Goal: Task Accomplishment & Management: Manage account settings

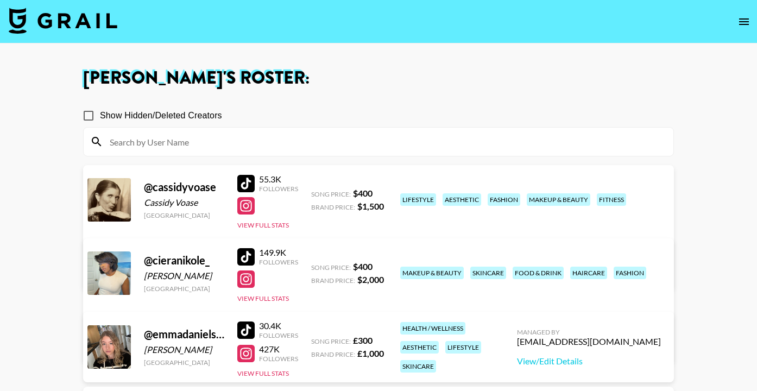
click at [17, 16] on img at bounding box center [63, 21] width 109 height 26
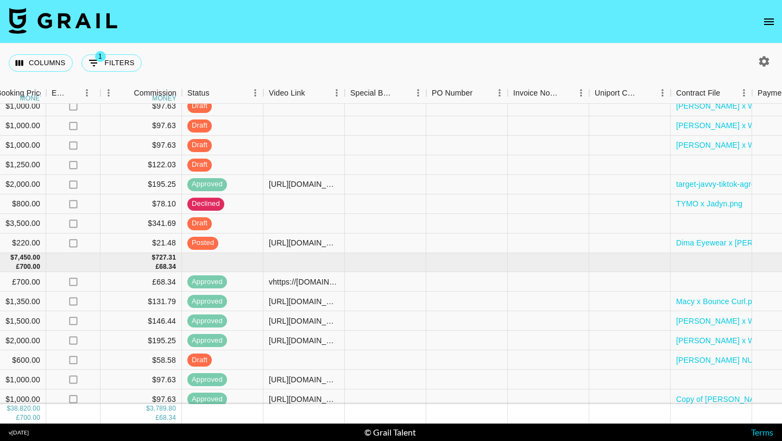
scroll to position [62, 1021]
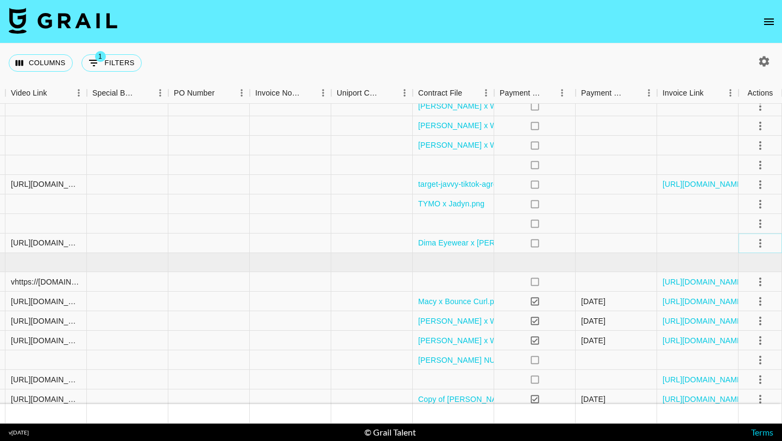
click at [756, 246] on icon "select merge strategy" at bounding box center [760, 243] width 13 height 13
click at [729, 345] on div "Approve" at bounding box center [736, 344] width 33 height 13
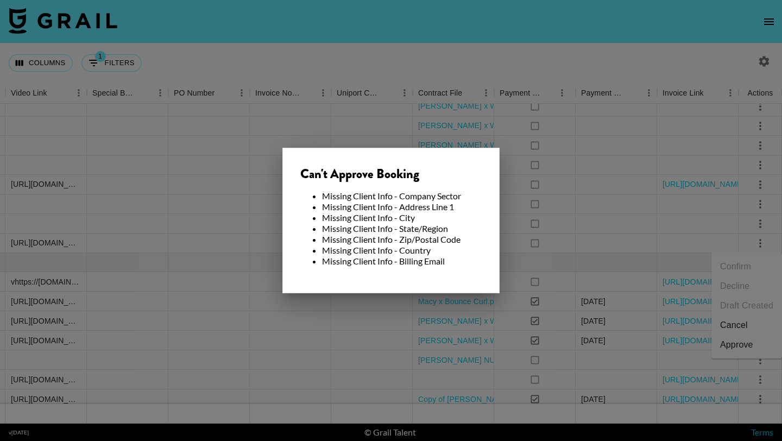
click at [447, 113] on div at bounding box center [391, 220] width 782 height 441
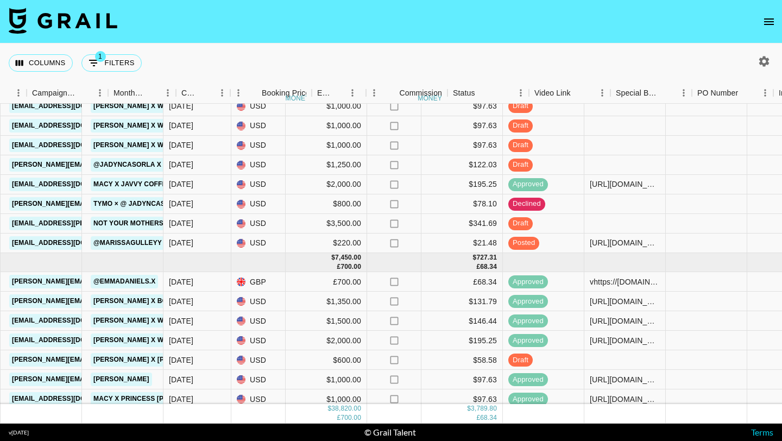
scroll to position [62, 419]
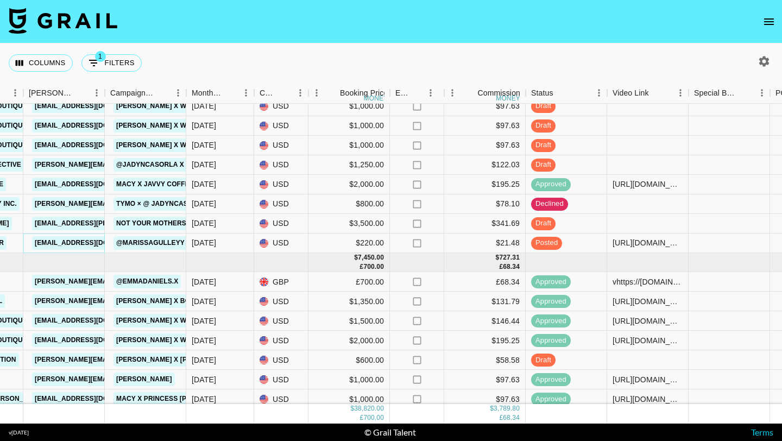
click at [83, 242] on link "marketing@dimaeyewear.com" at bounding box center [93, 243] width 122 height 14
click at [0, 0] on section "Columns 1 Filters + Booking Month Due Airtable ID Talent Manager Client Booker …" at bounding box center [391, 220] width 782 height 441
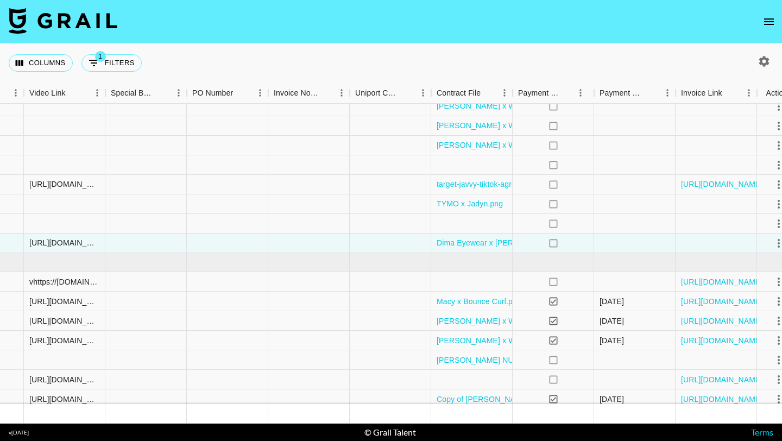
scroll to position [62, 1021]
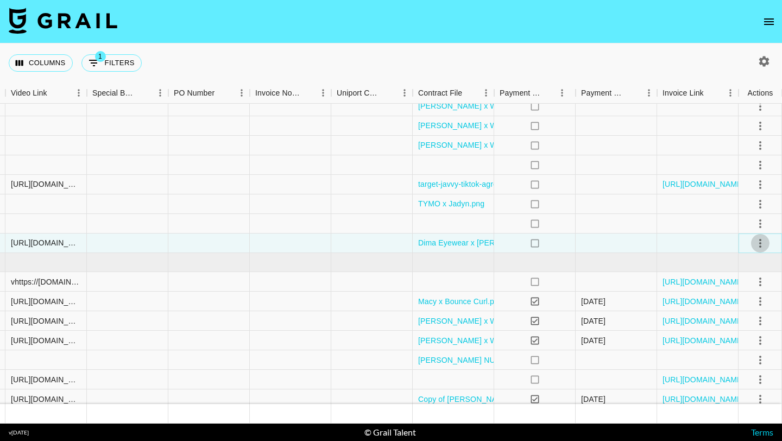
click at [756, 244] on icon "select merge strategy" at bounding box center [760, 243] width 13 height 13
click at [750, 354] on li "Approve" at bounding box center [746, 345] width 71 height 20
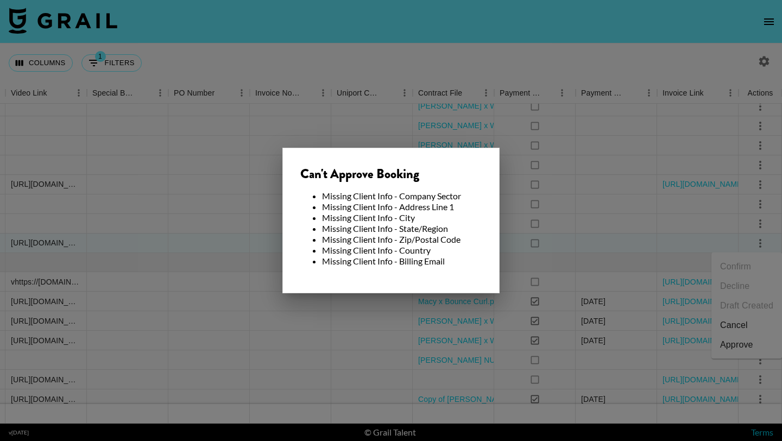
click at [561, 205] on div at bounding box center [391, 220] width 782 height 441
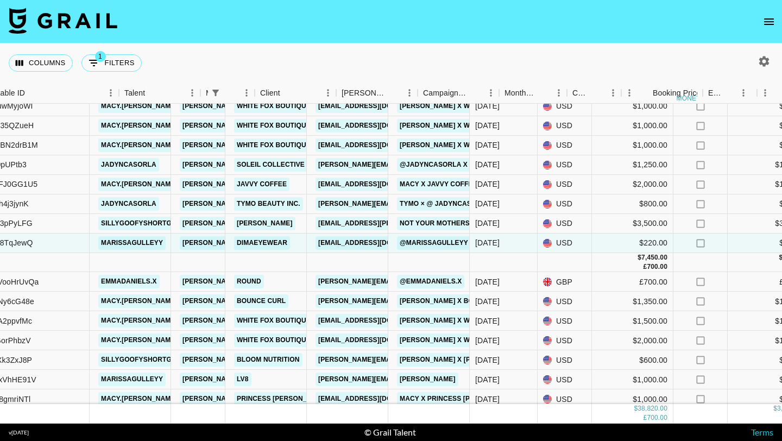
scroll to position [62, 0]
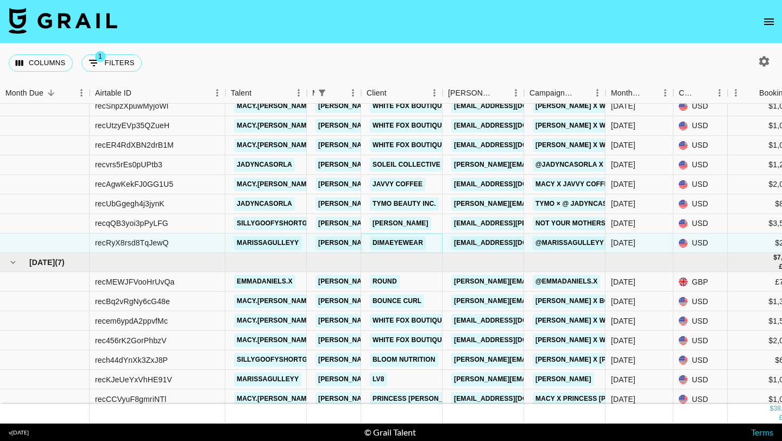
click at [403, 239] on link "Dimaeyewear" at bounding box center [398, 243] width 56 height 14
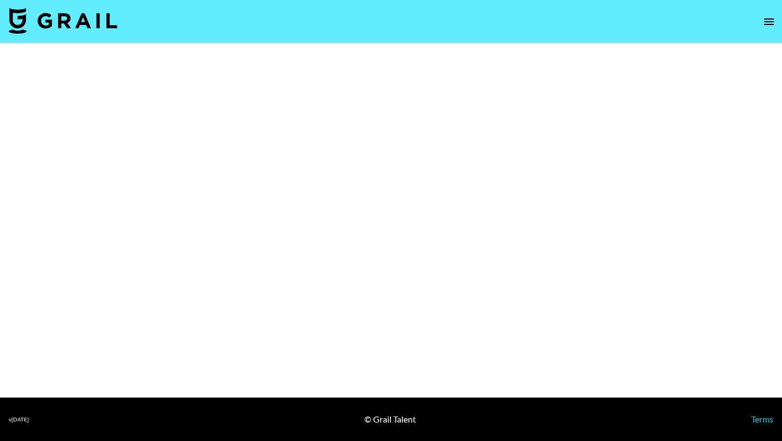
select select "Brand"
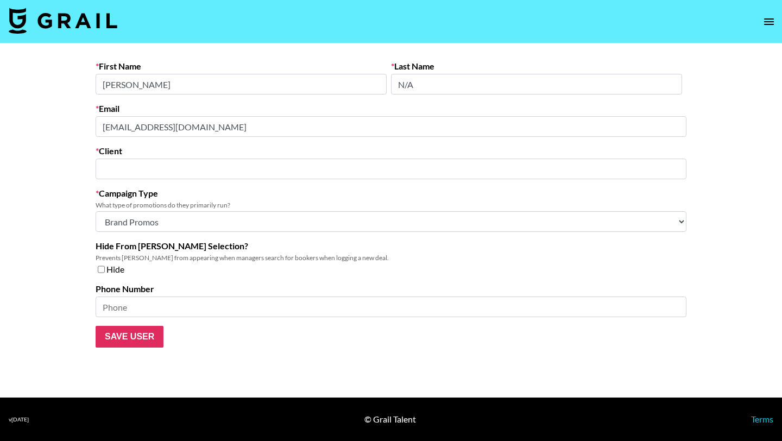
type input "Dimaeyewear"
click at [132, 305] on input at bounding box center [391, 307] width 591 height 21
click at [112, 338] on input "Save User" at bounding box center [130, 337] width 68 height 22
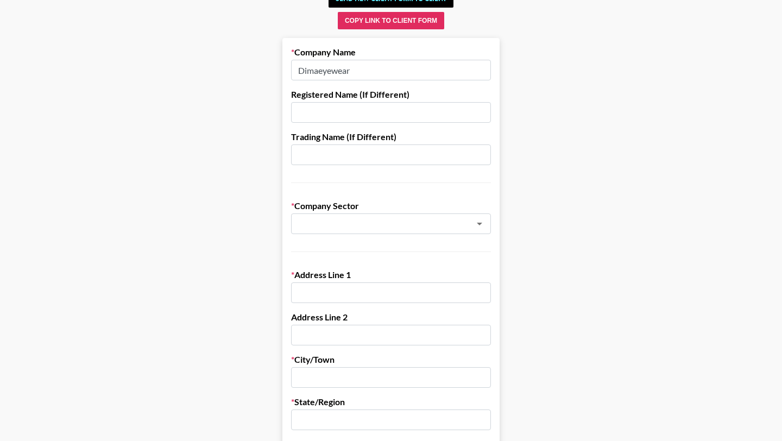
scroll to position [84, 0]
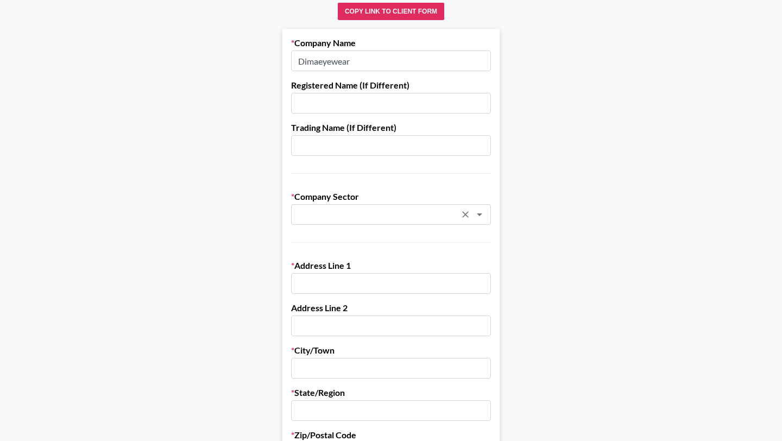
click at [389, 205] on div "​" at bounding box center [391, 214] width 200 height 21
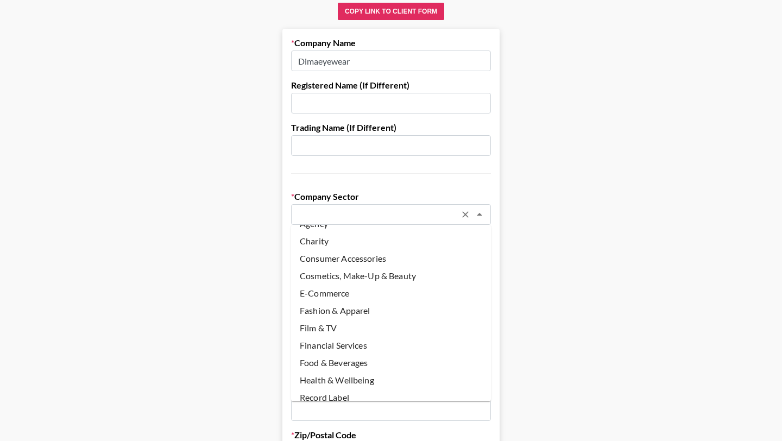
scroll to position [0, 0]
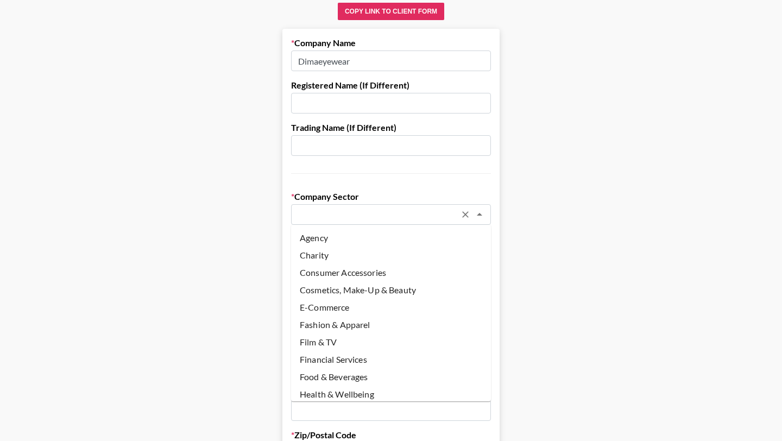
click at [362, 326] on li "Fashion & Apparel" at bounding box center [391, 324] width 200 height 17
type input "Fashion & Apparel"
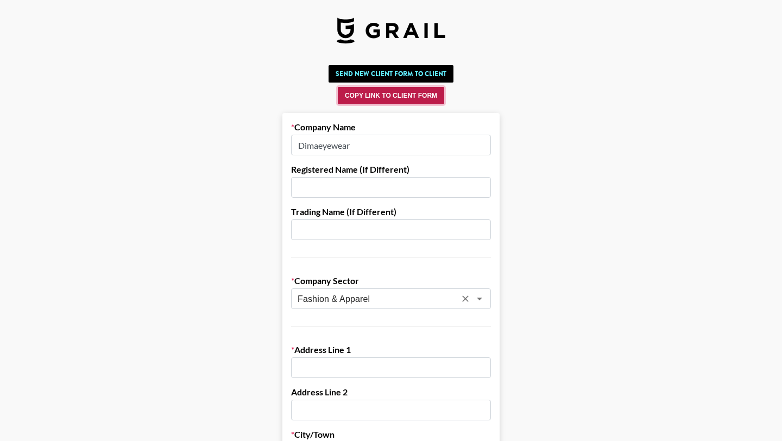
click at [393, 94] on button "Copy Link to Client Form" at bounding box center [391, 95] width 106 height 17
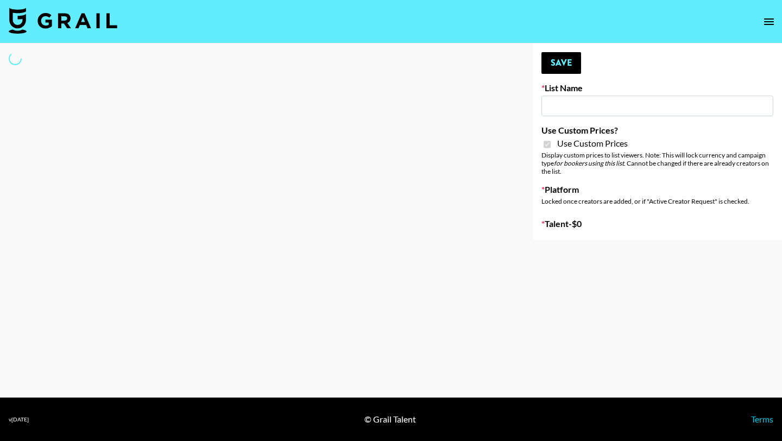
type input "Lip Liner Stain (8th Aug)"
checkbox input "true"
select select "Brand"
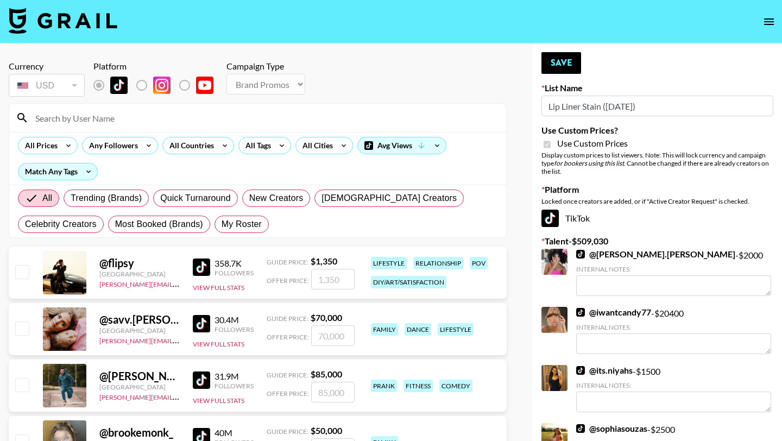
click at [95, 121] on input at bounding box center [264, 117] width 471 height 17
type input "marissa"
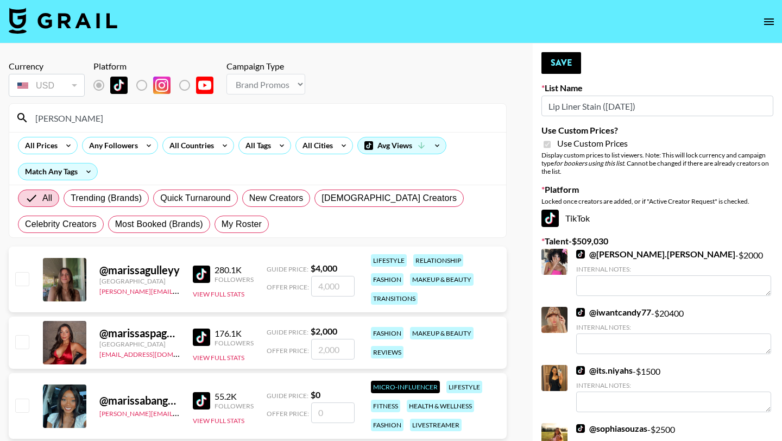
click at [24, 278] on input "checkbox" at bounding box center [21, 278] width 13 height 13
checkbox input "true"
type input "4000"
click at [572, 62] on button "Save" at bounding box center [561, 63] width 40 height 22
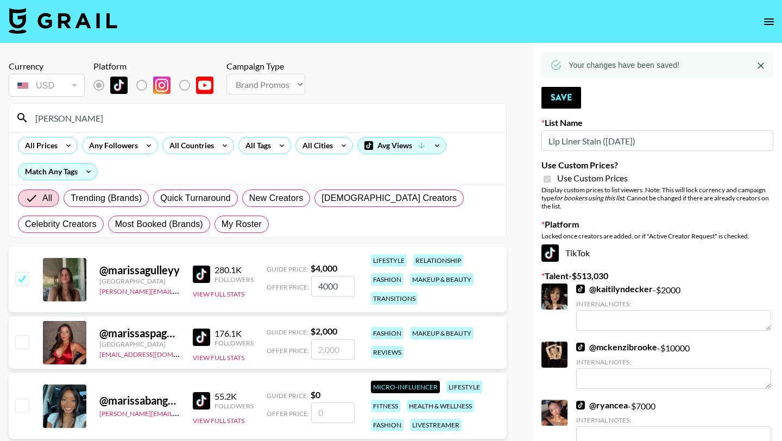
click at [355, 115] on input "[PERSON_NAME]" at bounding box center [264, 117] width 471 height 17
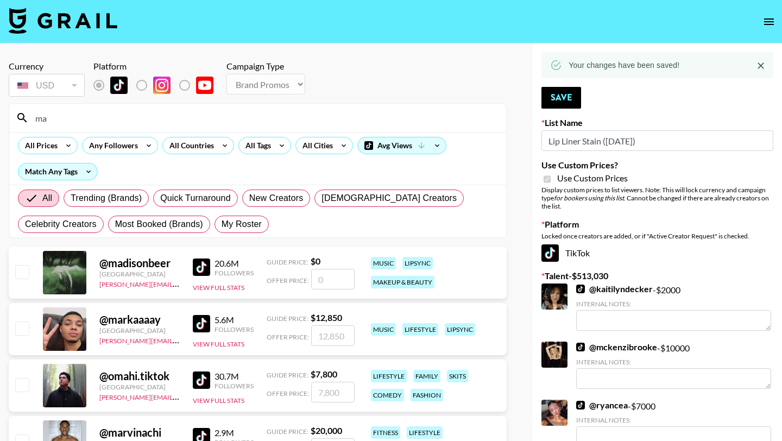
type input "m"
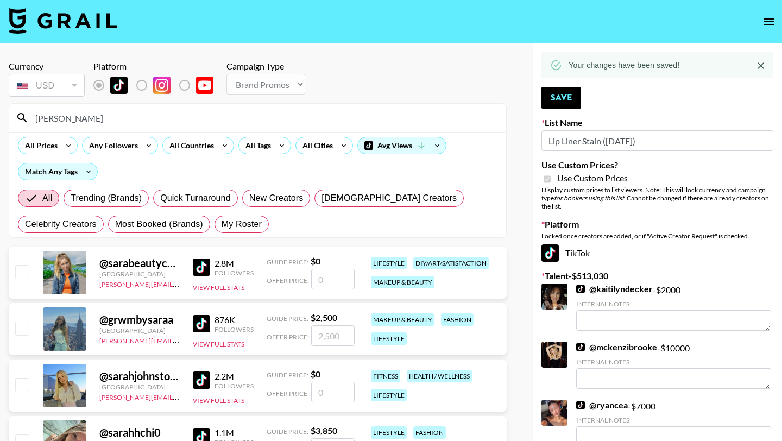
type input "sarahub"
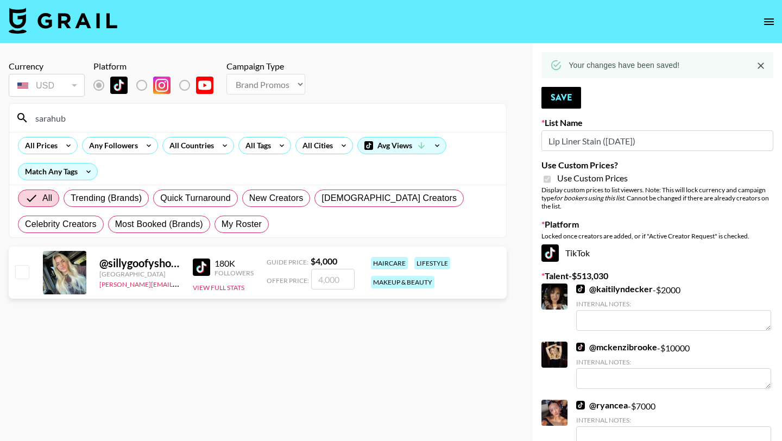
click at [19, 275] on input "checkbox" at bounding box center [21, 271] width 13 height 13
checkbox input "true"
type input "4000"
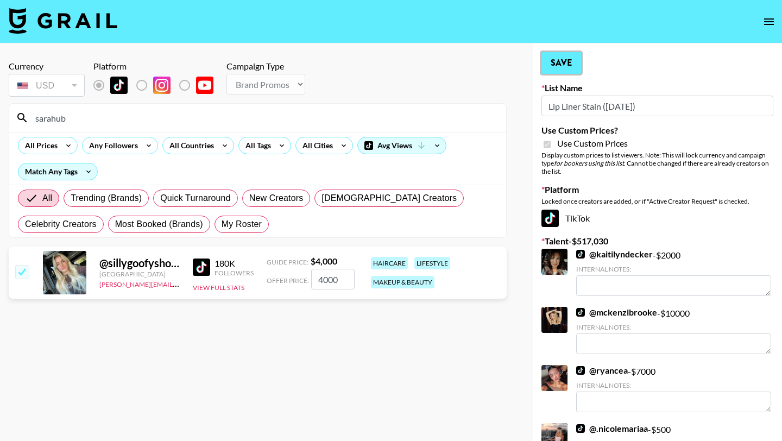
click at [575, 64] on button "Save" at bounding box center [561, 63] width 40 height 22
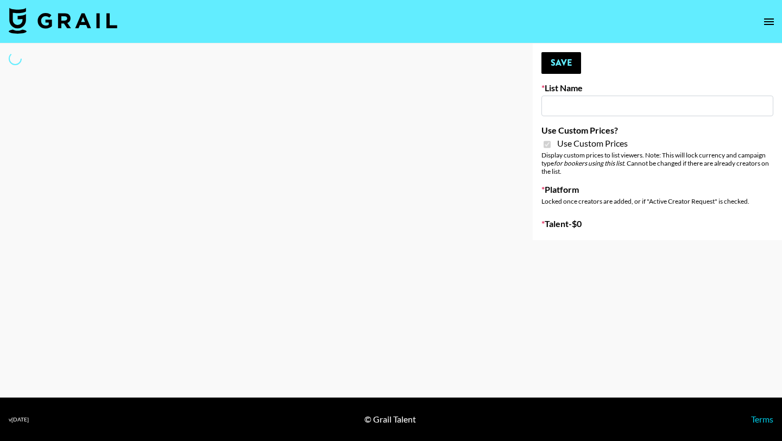
type input "Some By Mi ([DATE])"
checkbox input "true"
select select "Brand"
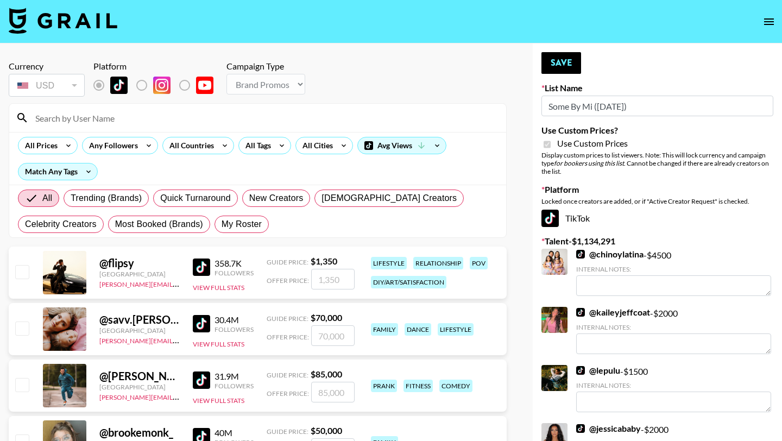
click at [153, 127] on div at bounding box center [257, 118] width 497 height 28
click at [123, 120] on input at bounding box center [264, 117] width 471 height 17
type input "macy"
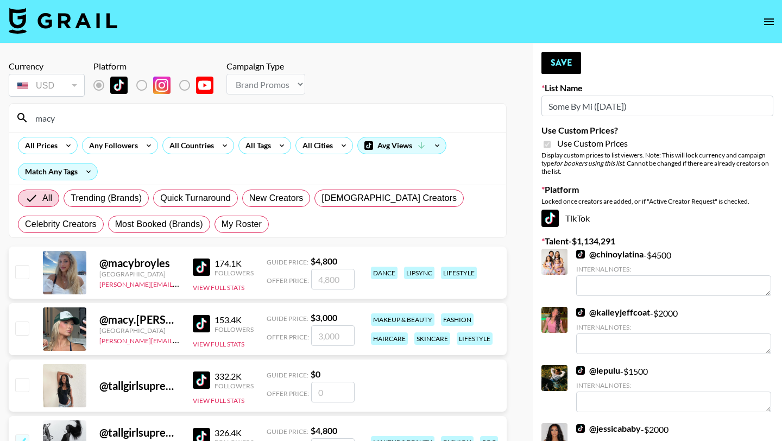
click at [26, 326] on input "checkbox" at bounding box center [21, 327] width 13 height 13
checkbox input "true"
type input "3000"
click at [569, 71] on button "Save" at bounding box center [561, 63] width 40 height 22
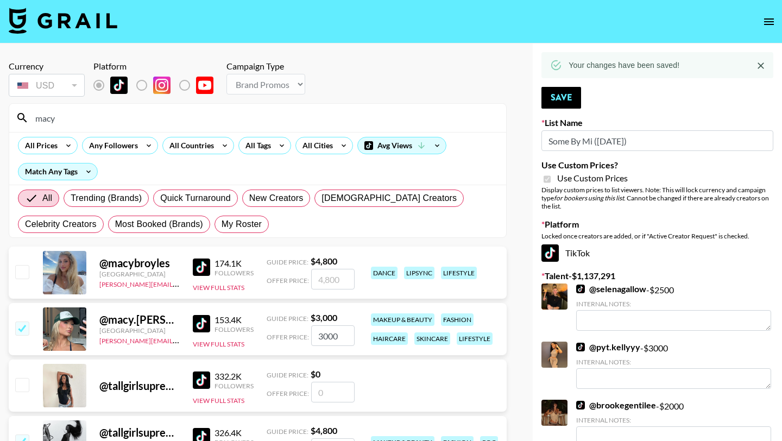
click at [338, 119] on input "macy" at bounding box center [264, 117] width 471 height 17
type input "m"
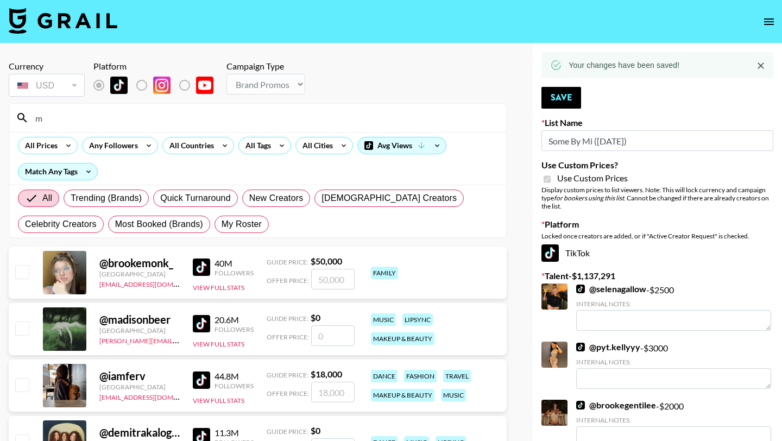
type input "[PERSON_NAME]"
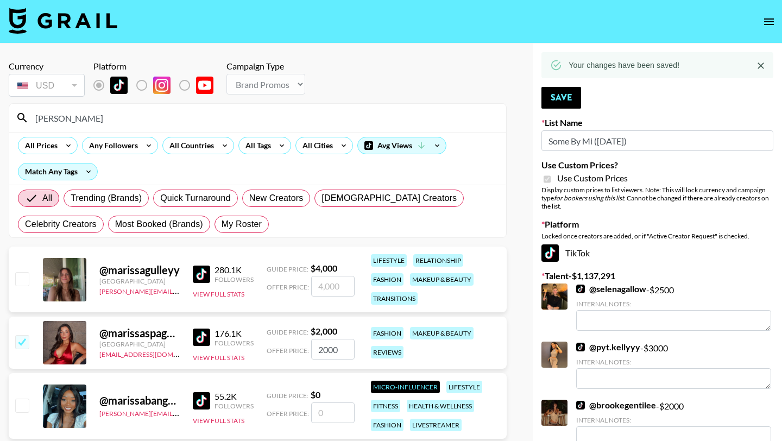
click at [22, 280] on input "checkbox" at bounding box center [21, 278] width 13 height 13
checkbox input "true"
type input "4000"
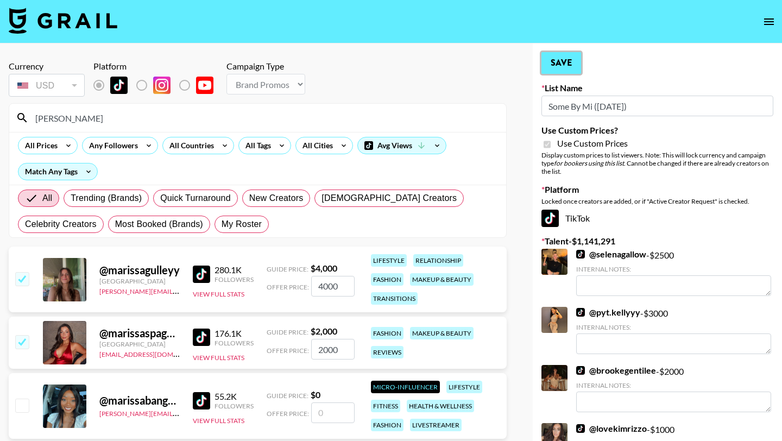
click at [571, 61] on button "Save" at bounding box center [561, 63] width 40 height 22
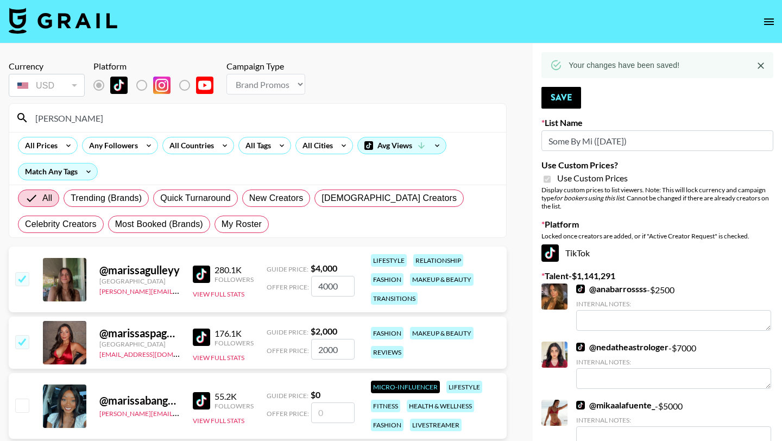
click at [337, 111] on input "[PERSON_NAME]" at bounding box center [264, 117] width 471 height 17
drag, startPoint x: 340, startPoint y: 113, endPoint x: 26, endPoint y: 120, distance: 315.1
click at [26, 121] on div "[PERSON_NAME]" at bounding box center [257, 118] width 497 height 28
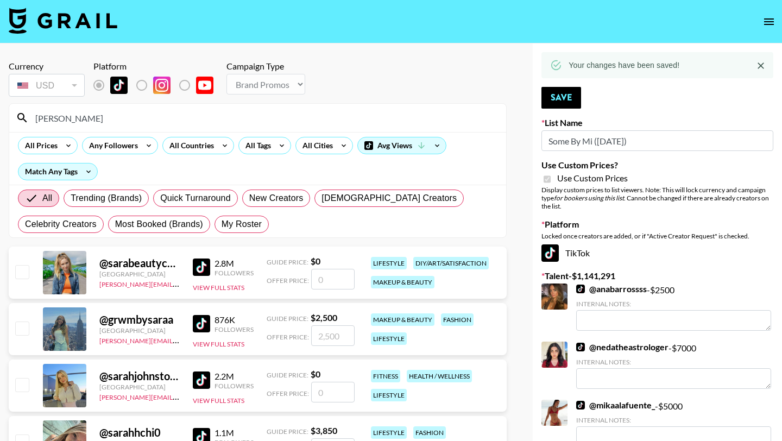
type input "sarahub"
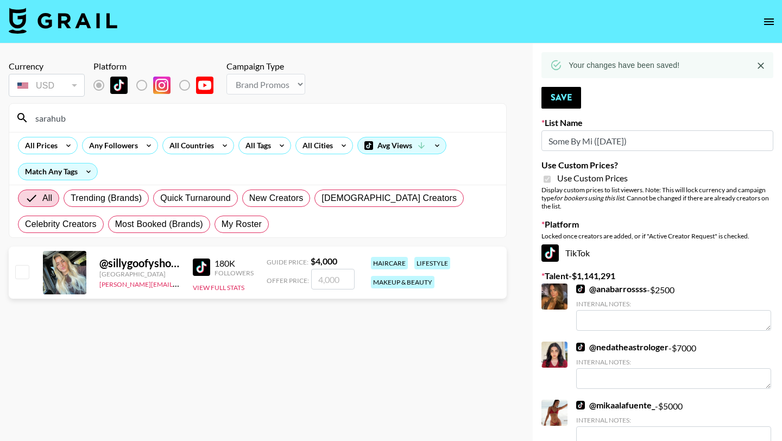
click at [20, 267] on input "checkbox" at bounding box center [21, 271] width 13 height 13
checkbox input "true"
type input "4000"
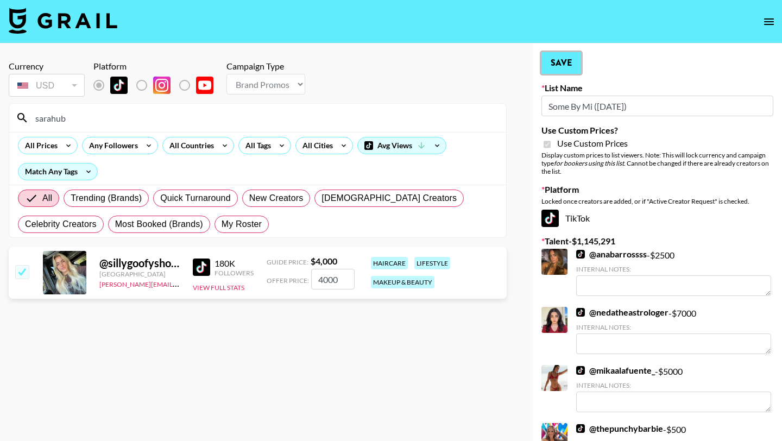
click at [573, 62] on button "Save" at bounding box center [561, 63] width 40 height 22
